Goal: Transaction & Acquisition: Purchase product/service

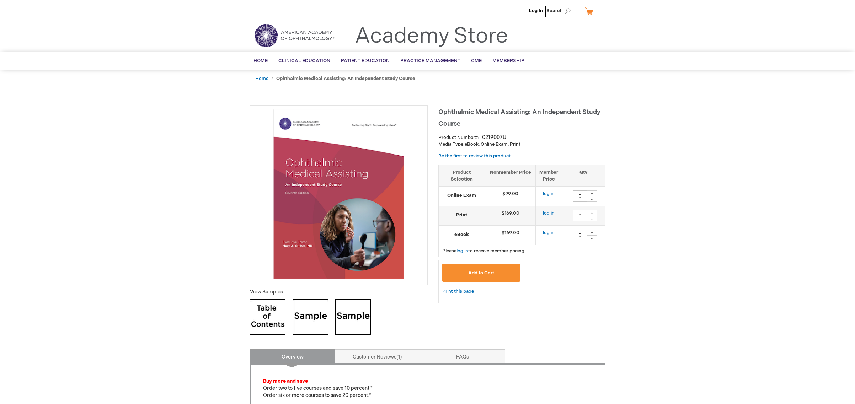
click at [272, 313] on img at bounding box center [268, 317] width 36 height 36
click at [548, 214] on link "log in" at bounding box center [549, 213] width 12 height 6
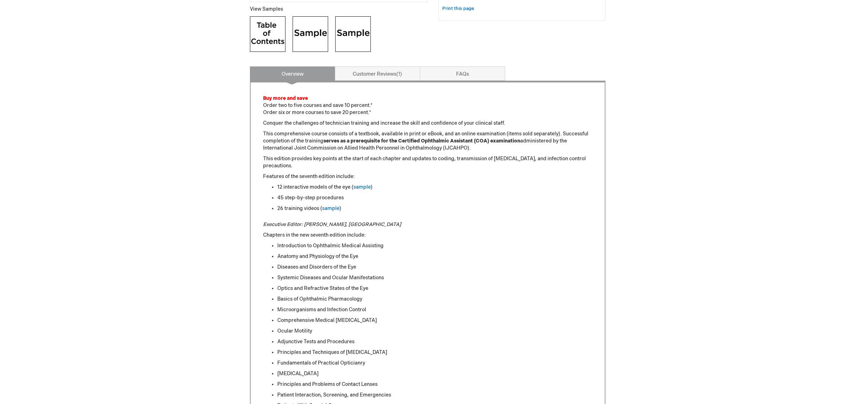
scroll to position [301, 0]
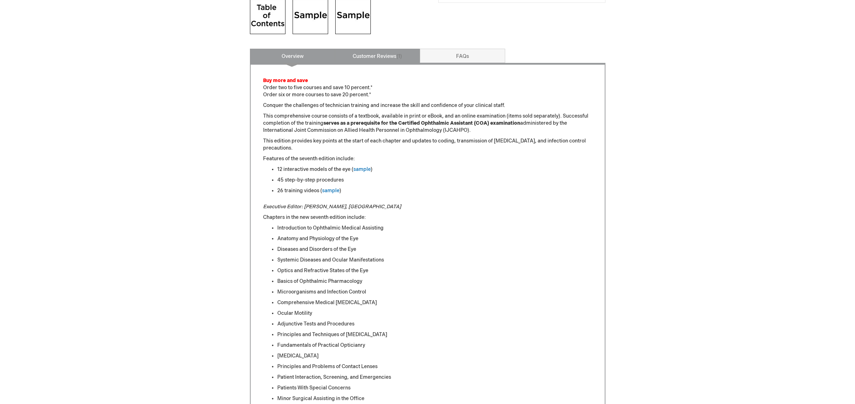
click at [384, 58] on link "Customer Reviews 1" at bounding box center [377, 56] width 85 height 14
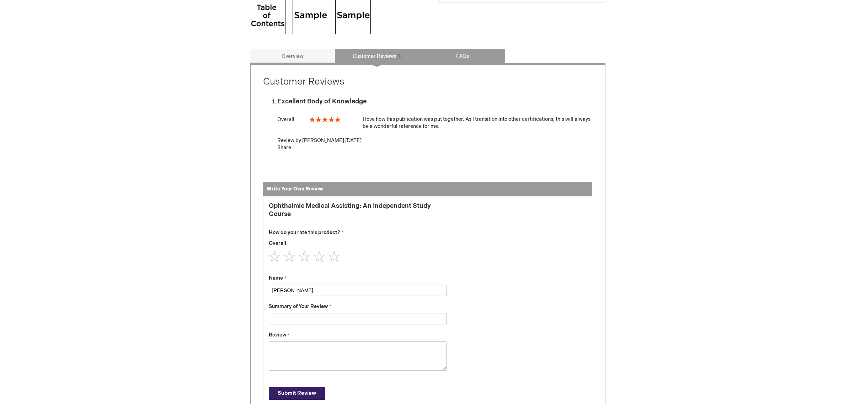
click at [473, 59] on link "FAQs" at bounding box center [462, 56] width 85 height 14
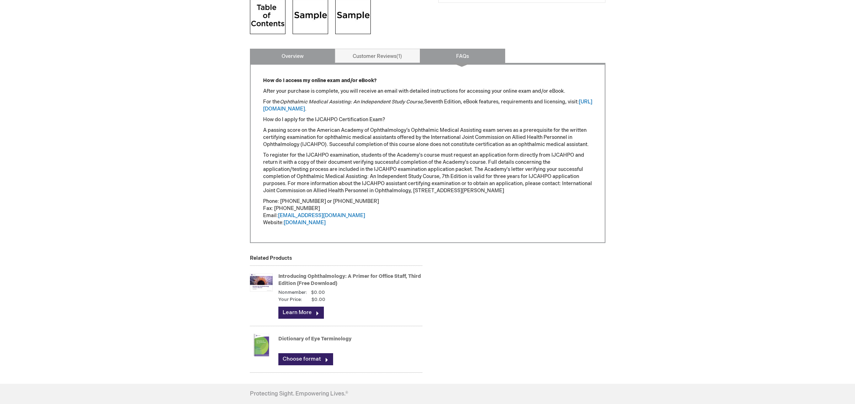
click at [292, 58] on link "Overview" at bounding box center [292, 56] width 85 height 14
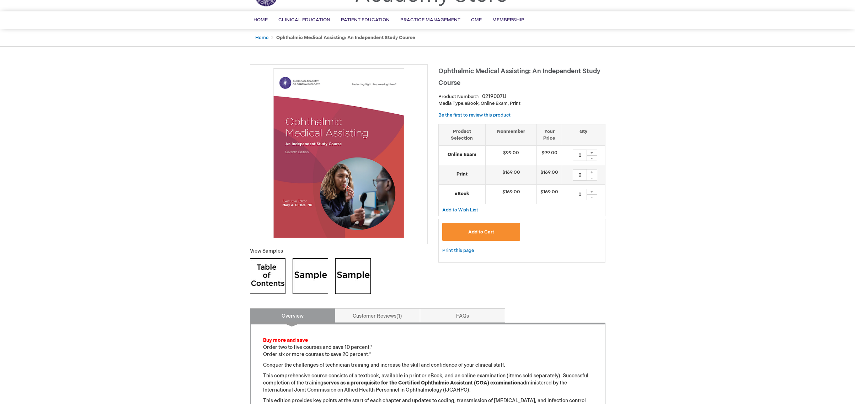
scroll to position [0, 0]
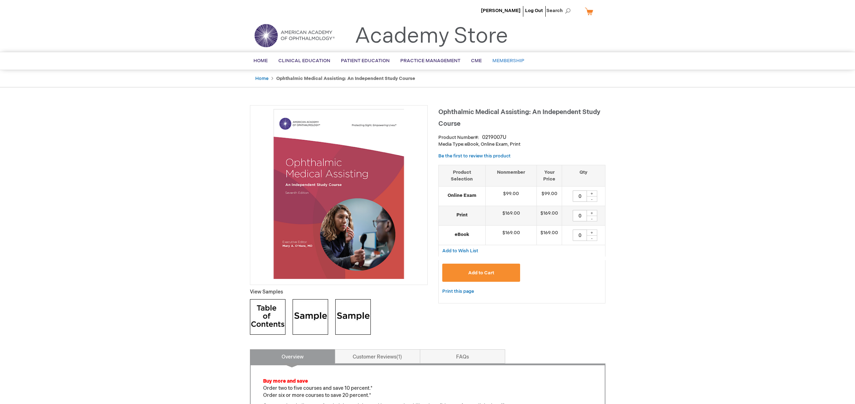
click at [502, 60] on span "Membership" at bounding box center [508, 61] width 32 height 6
click at [592, 213] on div "+" at bounding box center [591, 213] width 11 height 6
type input "1"
click at [493, 270] on span "Add to Cart" at bounding box center [481, 273] width 26 height 6
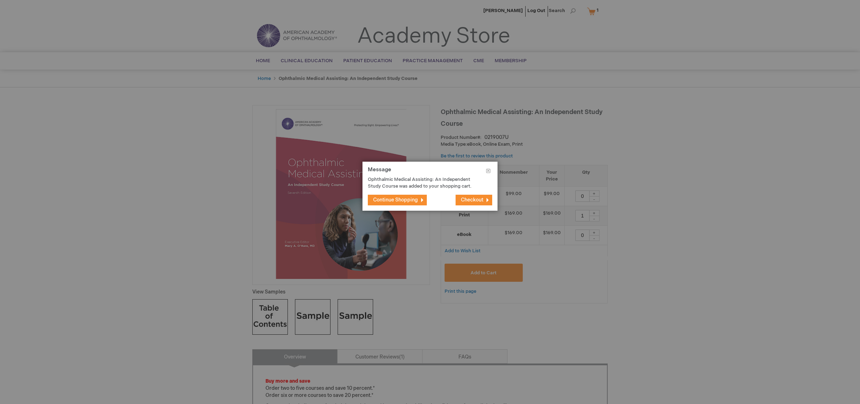
click at [472, 200] on span "Checkout" at bounding box center [472, 200] width 22 height 6
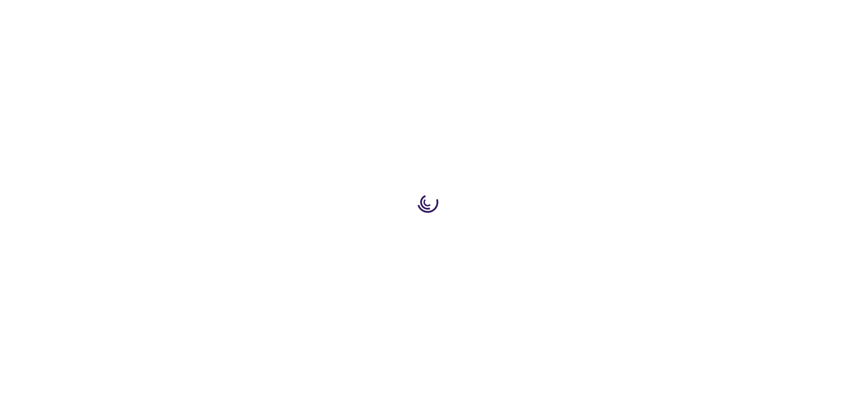
select select "US"
select select "21"
